Goal: Check status: Check status

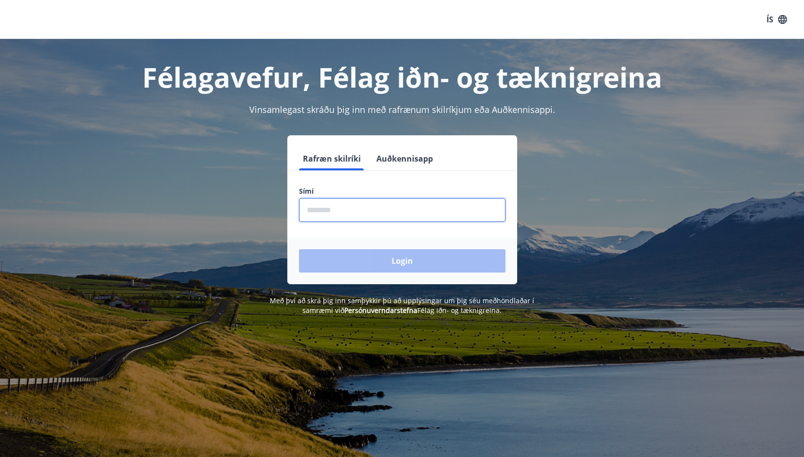
click at [399, 217] on input "phone" at bounding box center [402, 210] width 207 height 24
type input "********"
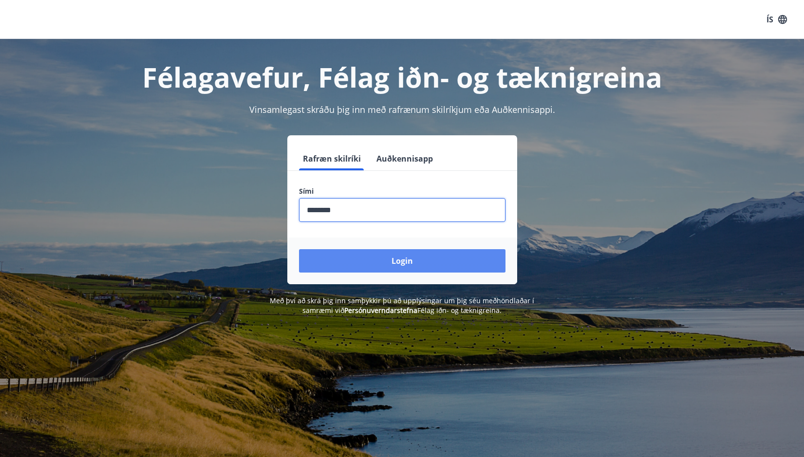
click at [368, 261] on button "Login" at bounding box center [402, 260] width 207 height 23
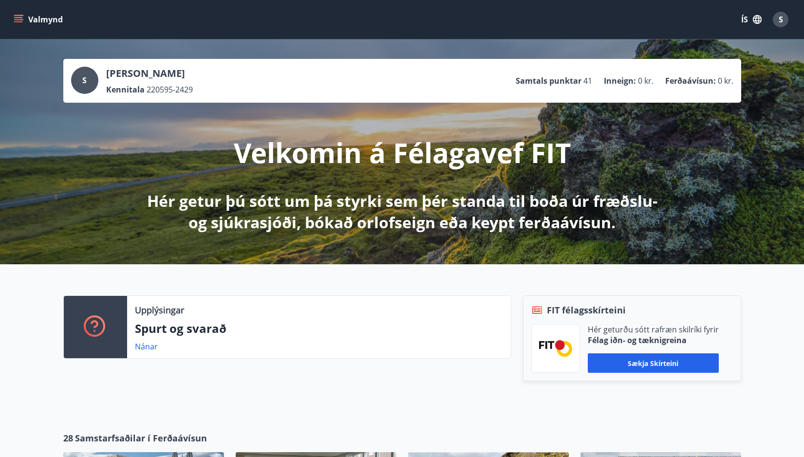
click at [21, 15] on icon "menu" at bounding box center [19, 20] width 10 height 10
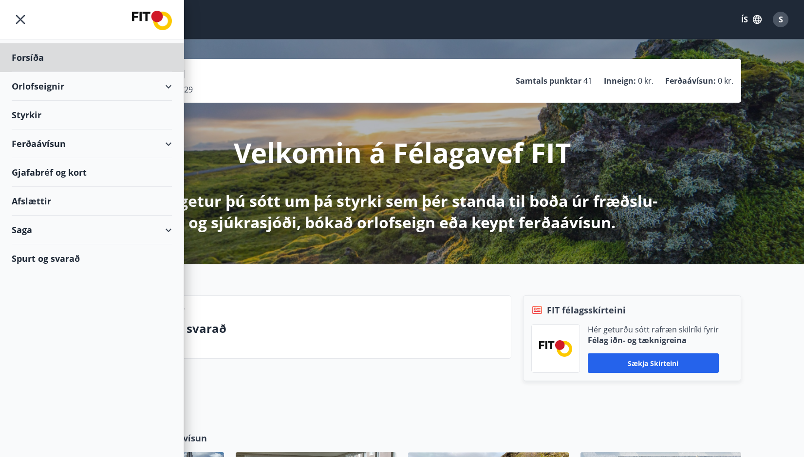
click at [56, 121] on div "Styrkir" at bounding box center [92, 115] width 160 height 29
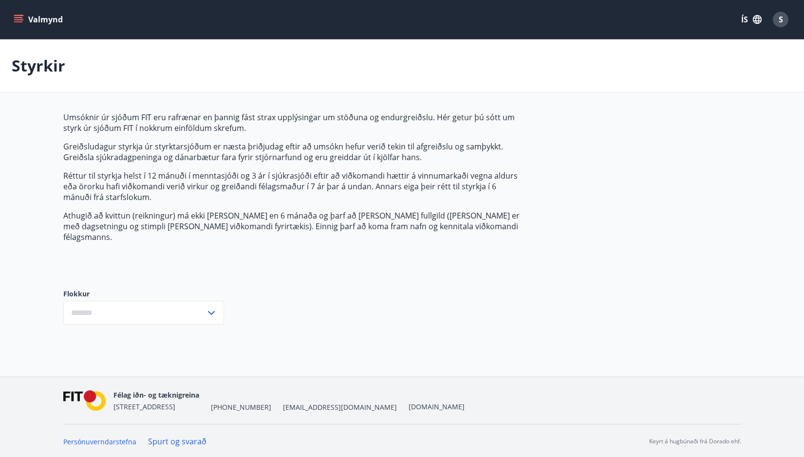
type input "***"
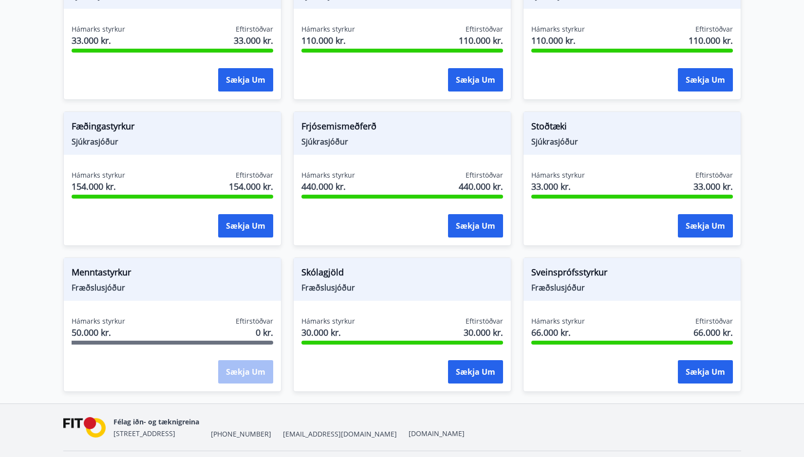
scroll to position [684, 0]
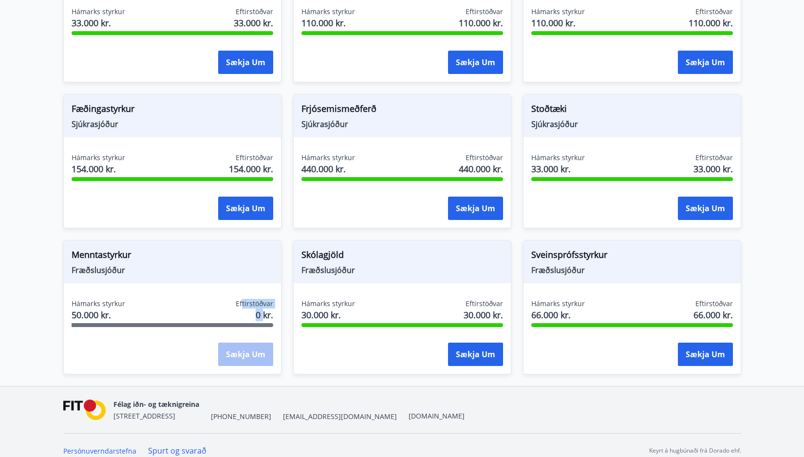
drag, startPoint x: 244, startPoint y: 297, endPoint x: 263, endPoint y: 300, distance: 19.7
click at [263, 300] on div "Eftirstöðvar 0 kr." at bounding box center [255, 311] width 38 height 24
drag, startPoint x: 263, startPoint y: 300, endPoint x: 256, endPoint y: 301, distance: 7.5
click at [256, 309] on span "0 kr." at bounding box center [265, 315] width 18 height 13
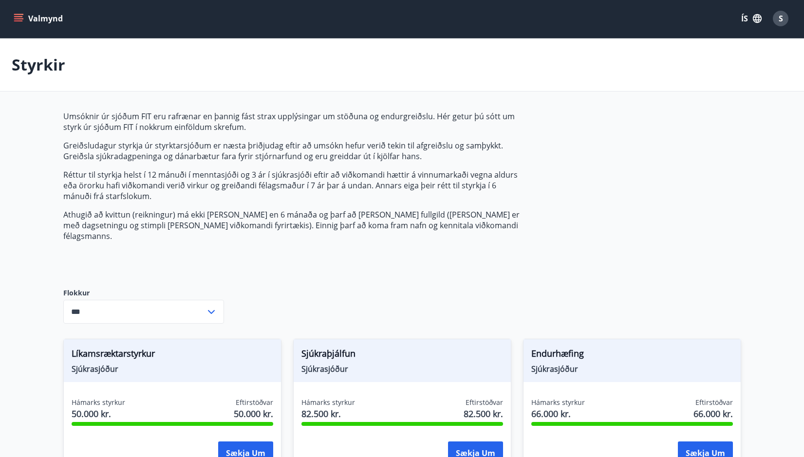
scroll to position [0, 0]
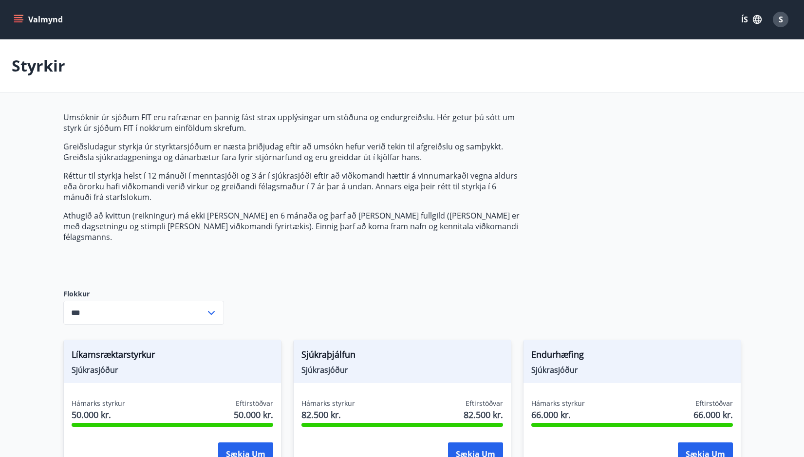
click at [18, 19] on icon "menu" at bounding box center [19, 19] width 11 height 1
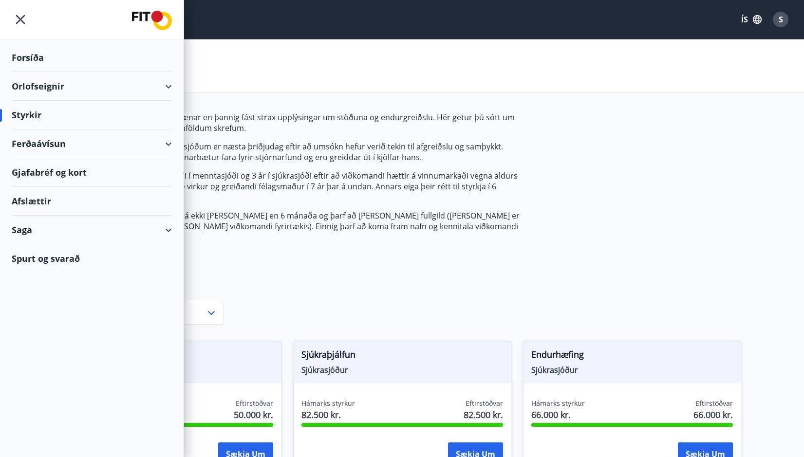
click at [144, 235] on div "Saga" at bounding box center [92, 230] width 160 height 29
click at [35, 359] on div "Styrkjasaga" at bounding box center [91, 357] width 145 height 20
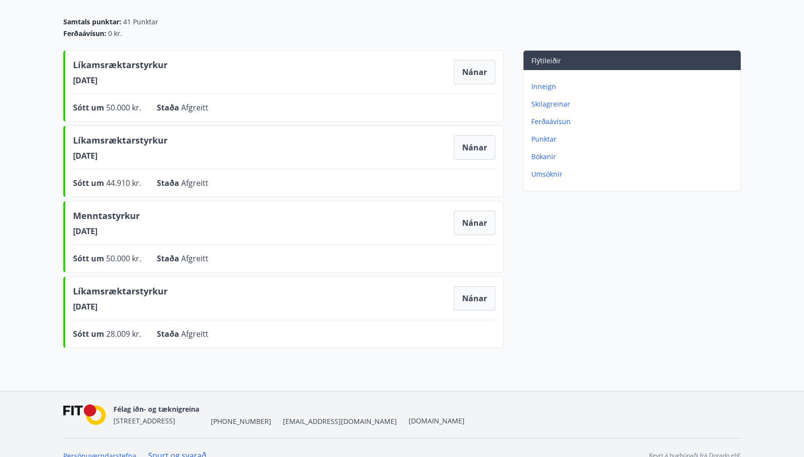
scroll to position [97, 0]
